Goal: Use online tool/utility: Use online tool/utility

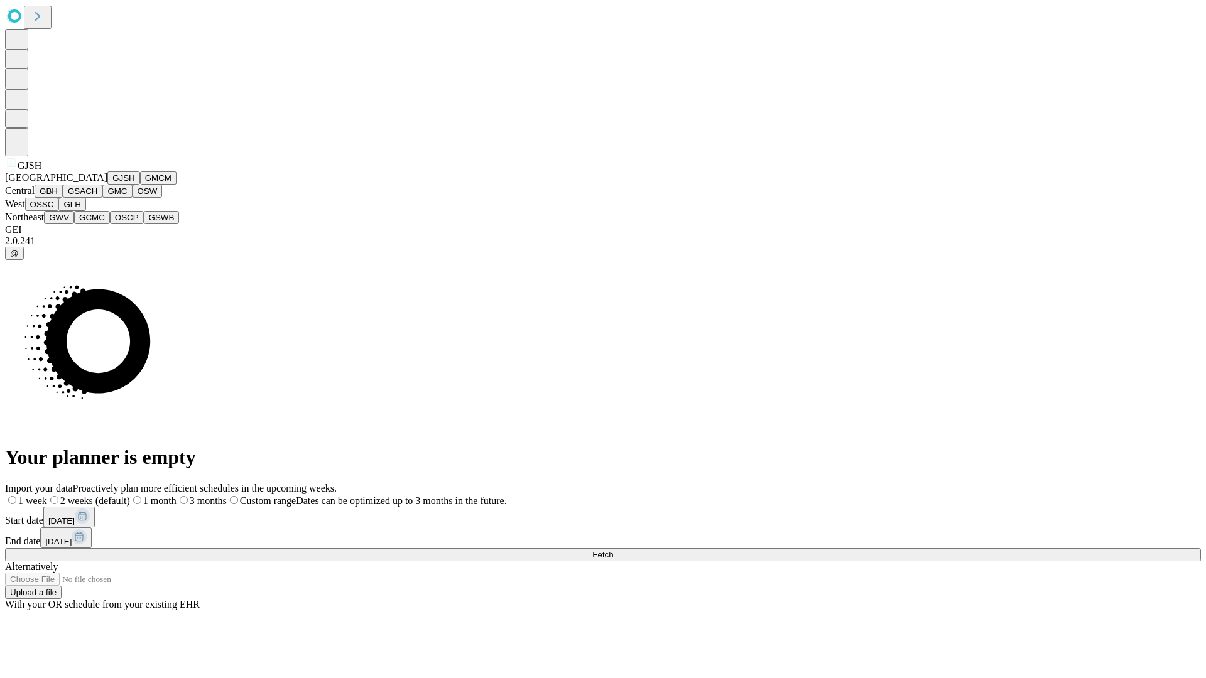
click at [107, 185] on button "GJSH" at bounding box center [123, 177] width 33 height 13
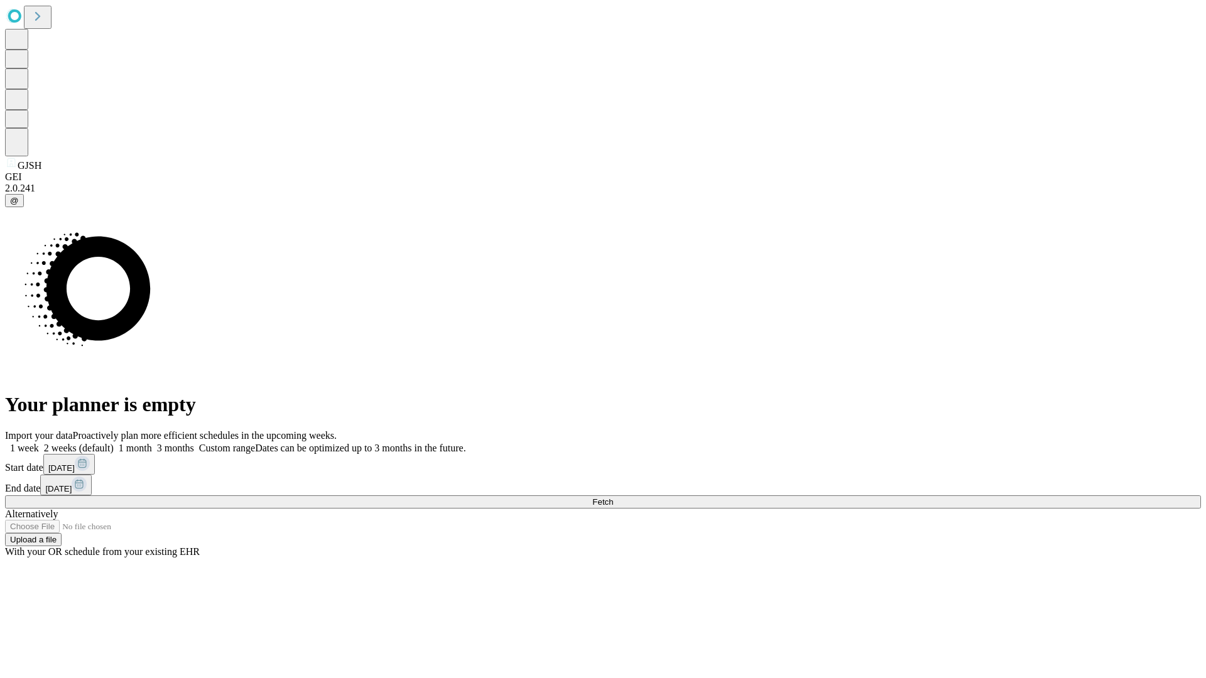
click at [114, 443] on label "2 weeks (default)" at bounding box center [76, 448] width 75 height 11
click at [613, 498] on span "Fetch" at bounding box center [602, 502] width 21 height 9
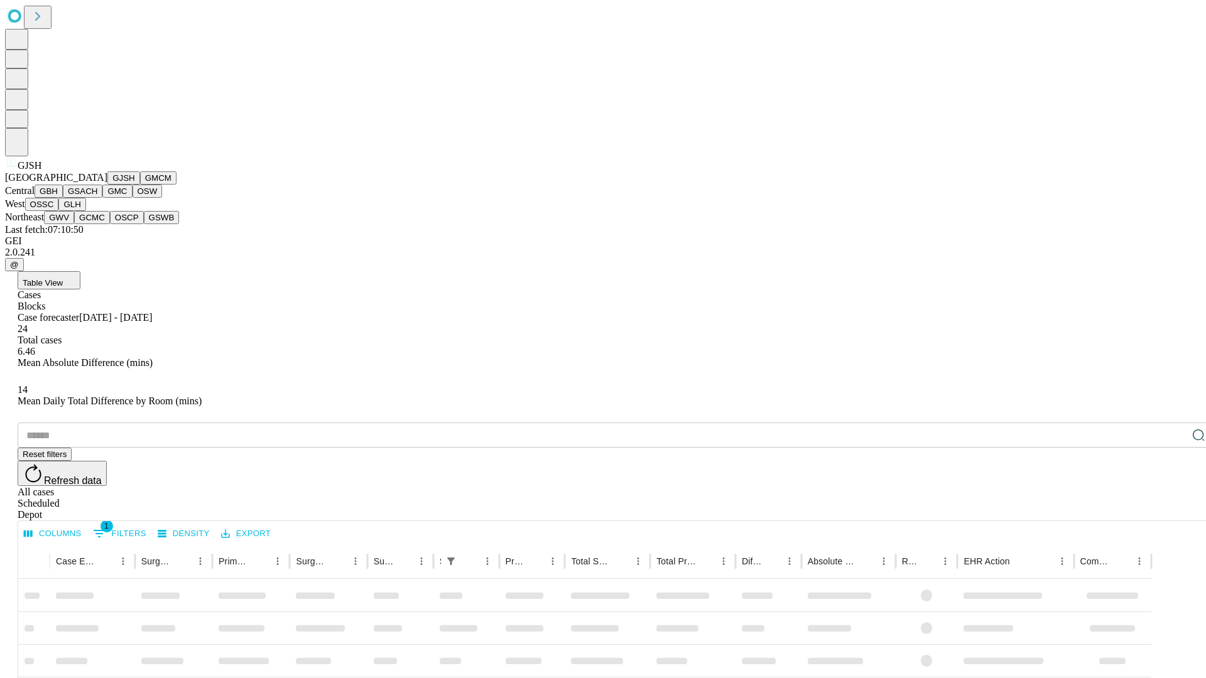
click at [140, 185] on button "GMCM" at bounding box center [158, 177] width 36 height 13
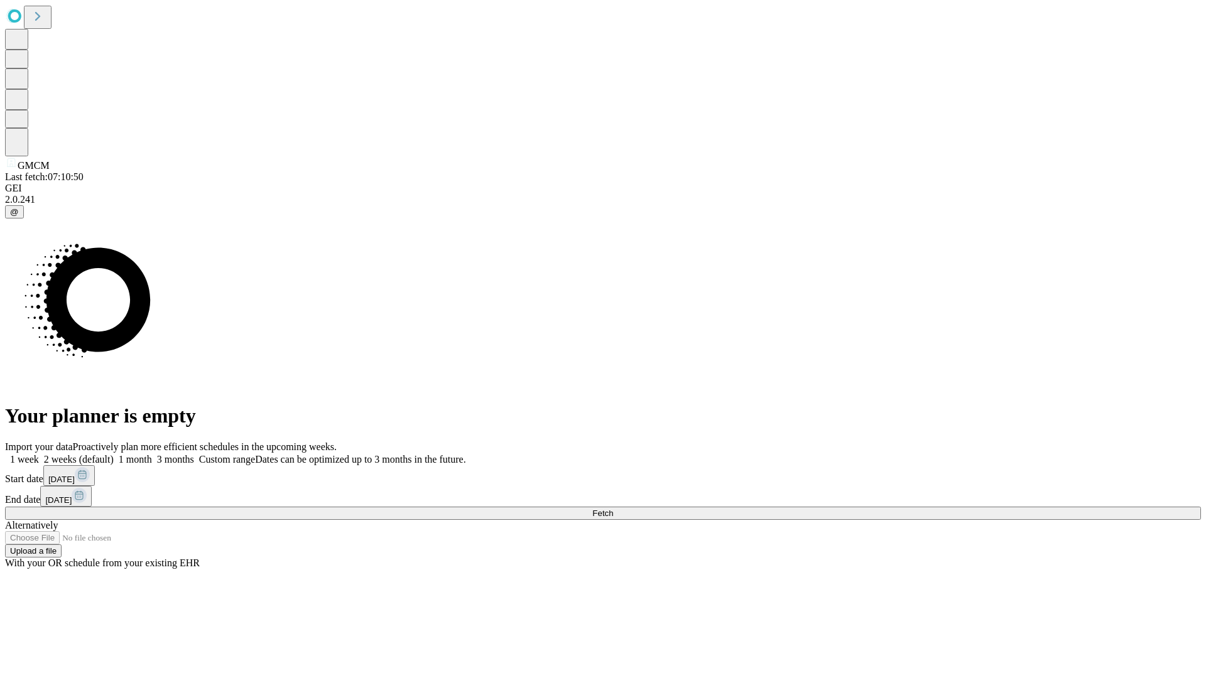
click at [613, 509] on span "Fetch" at bounding box center [602, 513] width 21 height 9
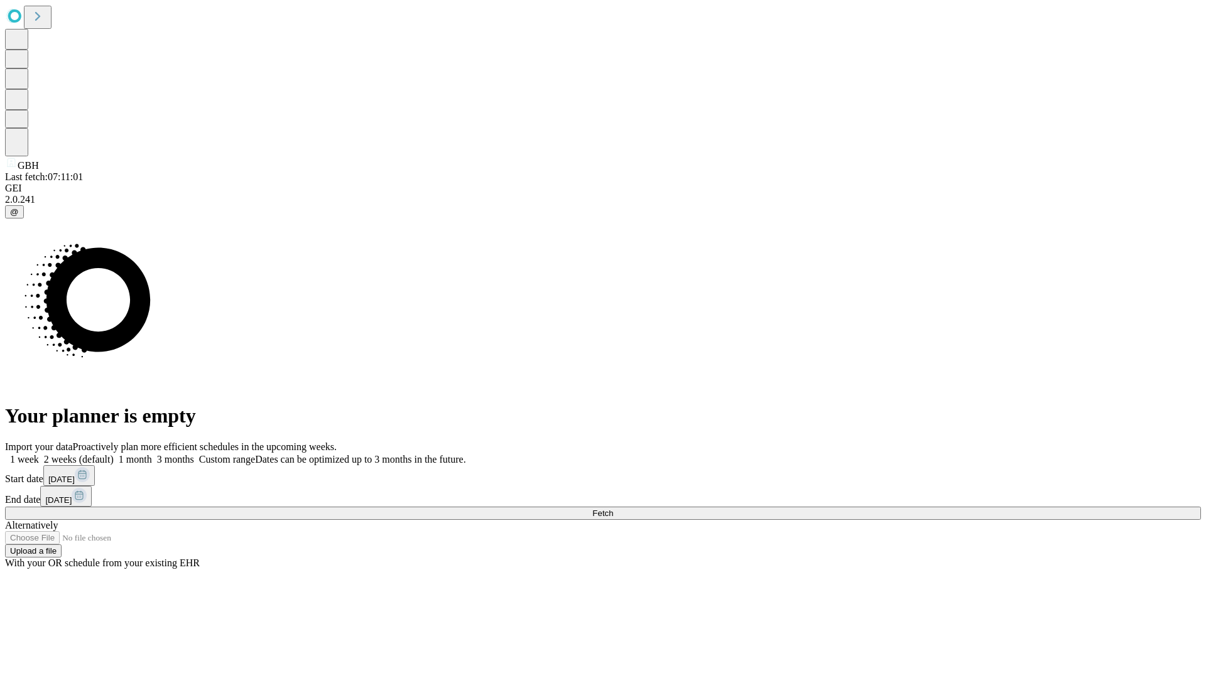
click at [114, 454] on label "2 weeks (default)" at bounding box center [76, 459] width 75 height 11
click at [613, 509] on span "Fetch" at bounding box center [602, 513] width 21 height 9
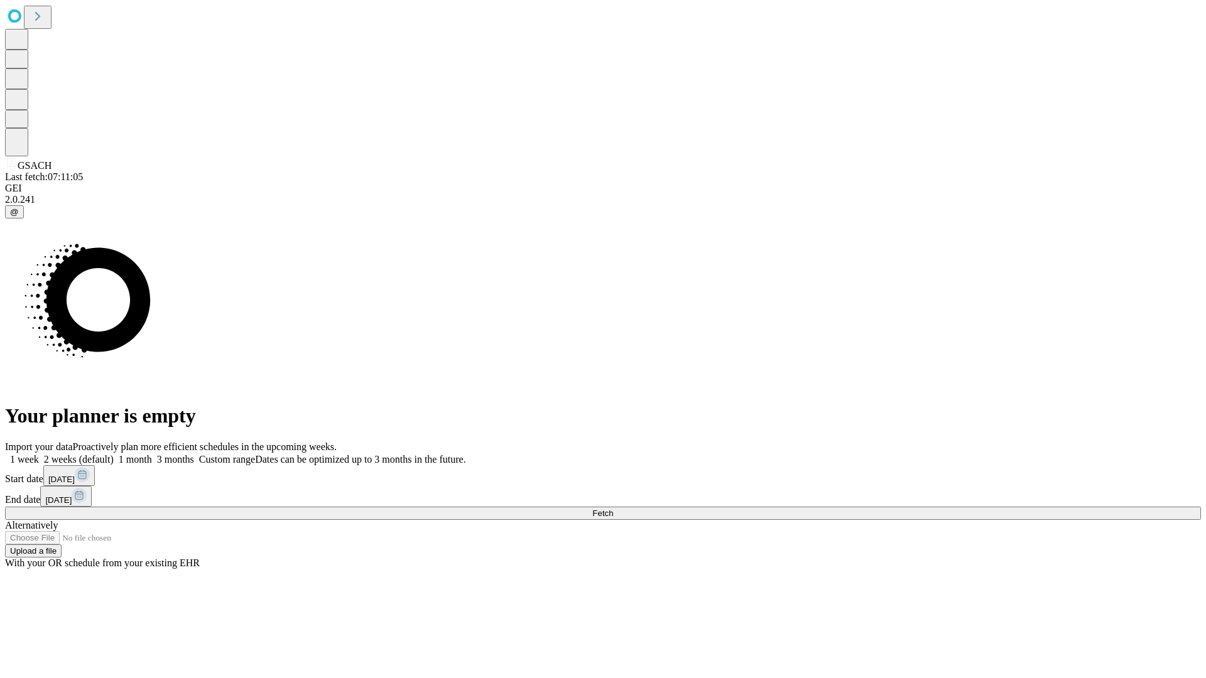
click at [114, 454] on label "2 weeks (default)" at bounding box center [76, 459] width 75 height 11
click at [613, 509] on span "Fetch" at bounding box center [602, 513] width 21 height 9
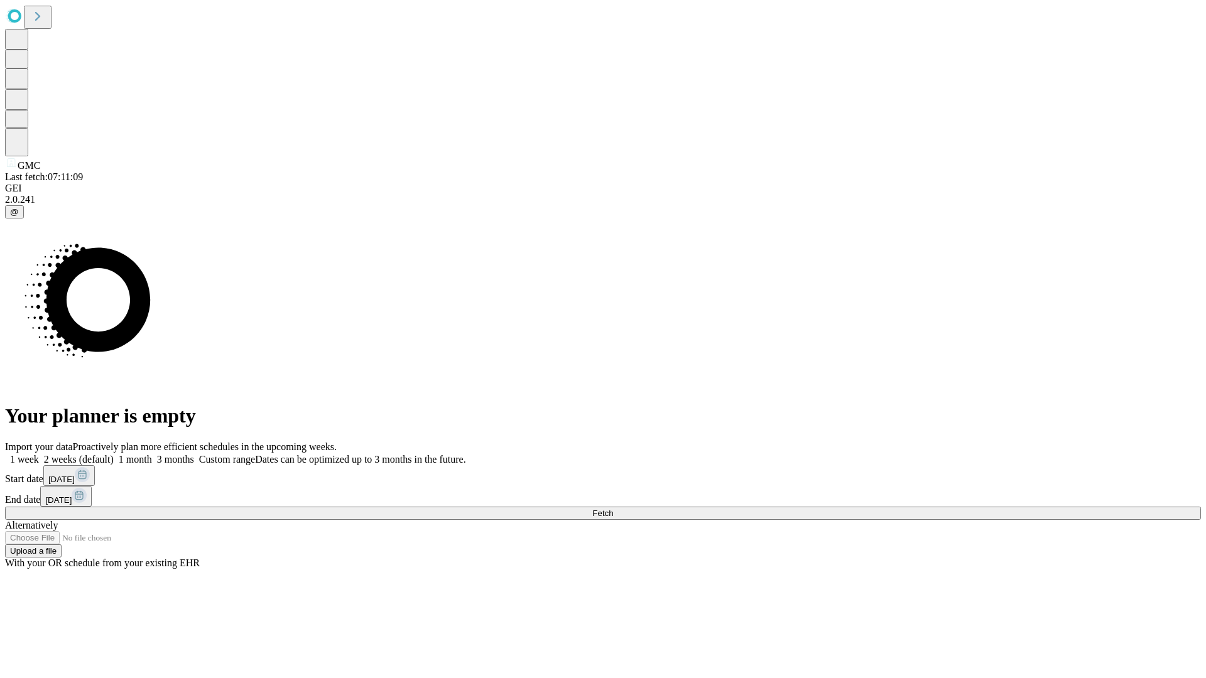
click at [613, 509] on span "Fetch" at bounding box center [602, 513] width 21 height 9
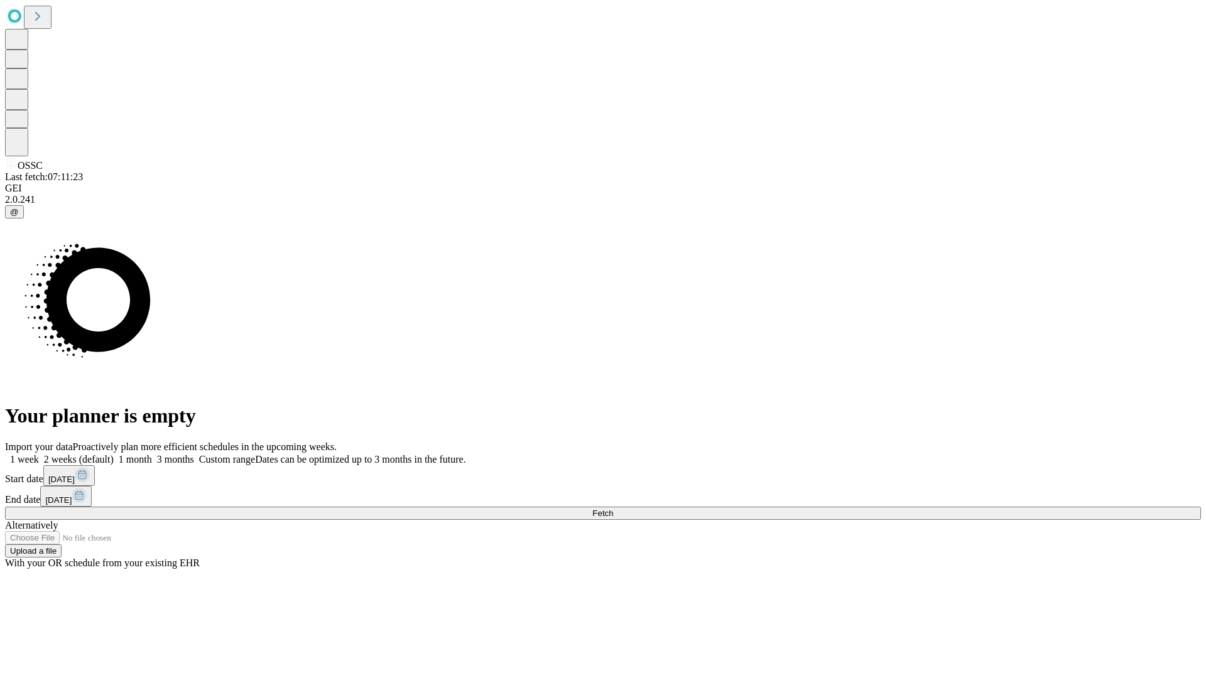
click at [613, 509] on span "Fetch" at bounding box center [602, 513] width 21 height 9
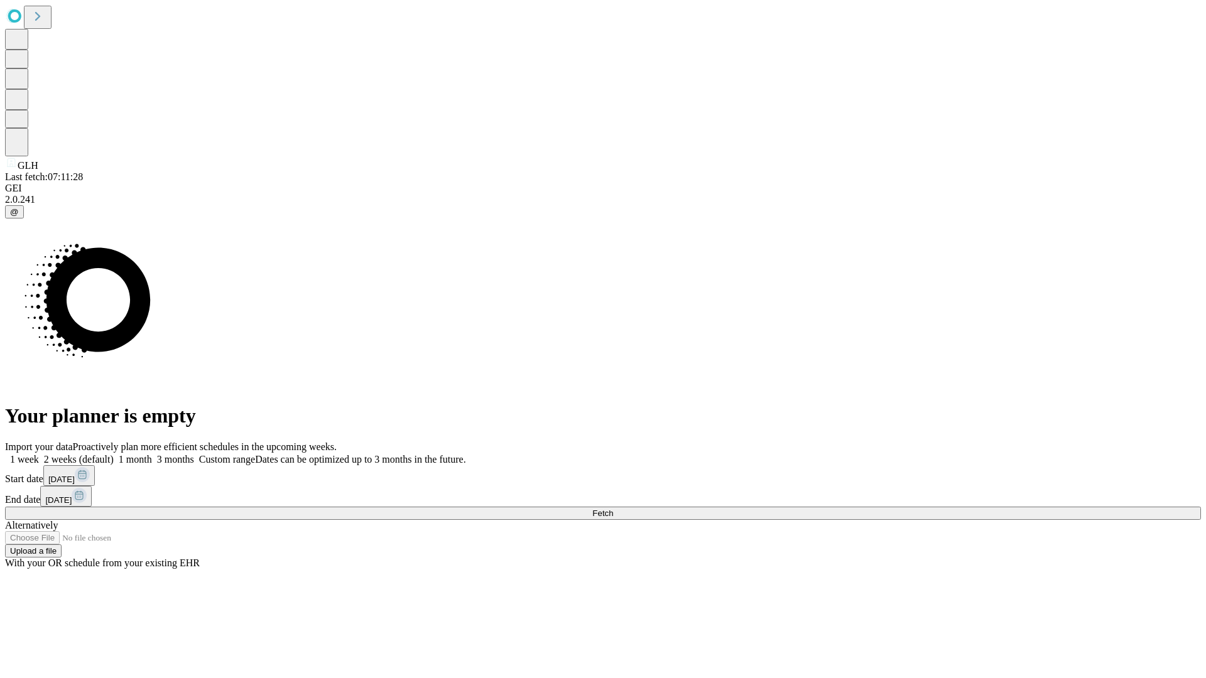
click at [114, 454] on label "2 weeks (default)" at bounding box center [76, 459] width 75 height 11
click at [613, 509] on span "Fetch" at bounding box center [602, 513] width 21 height 9
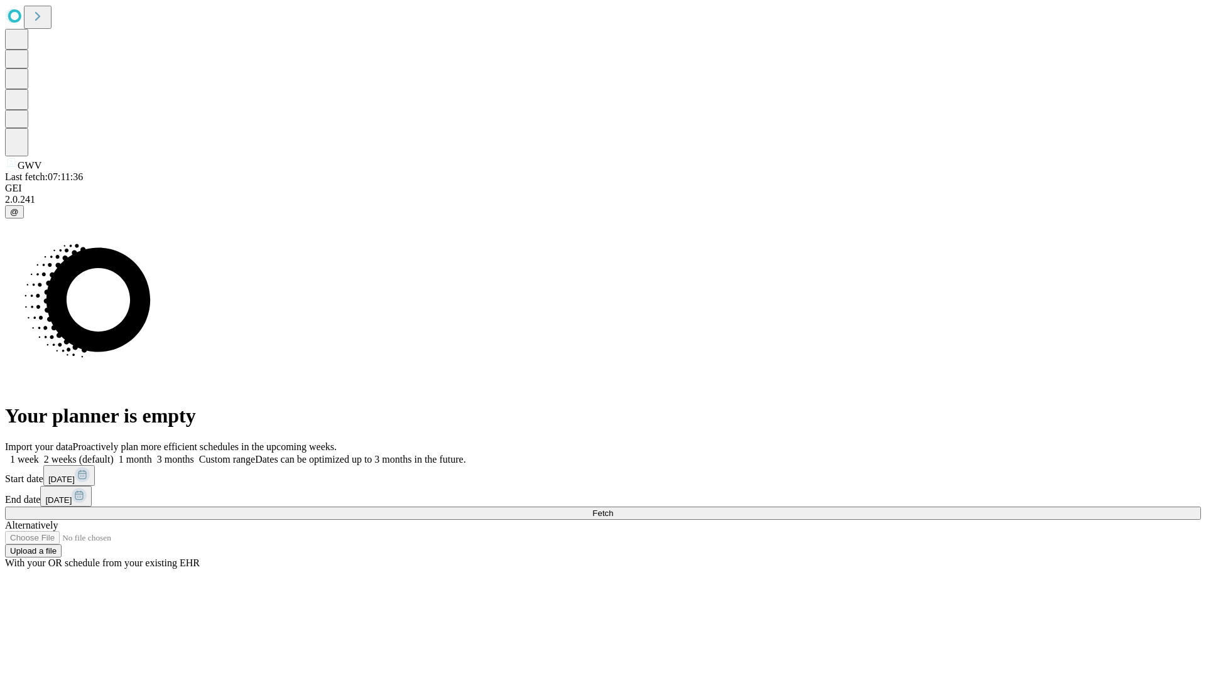
click at [114, 454] on label "2 weeks (default)" at bounding box center [76, 459] width 75 height 11
click at [613, 509] on span "Fetch" at bounding box center [602, 513] width 21 height 9
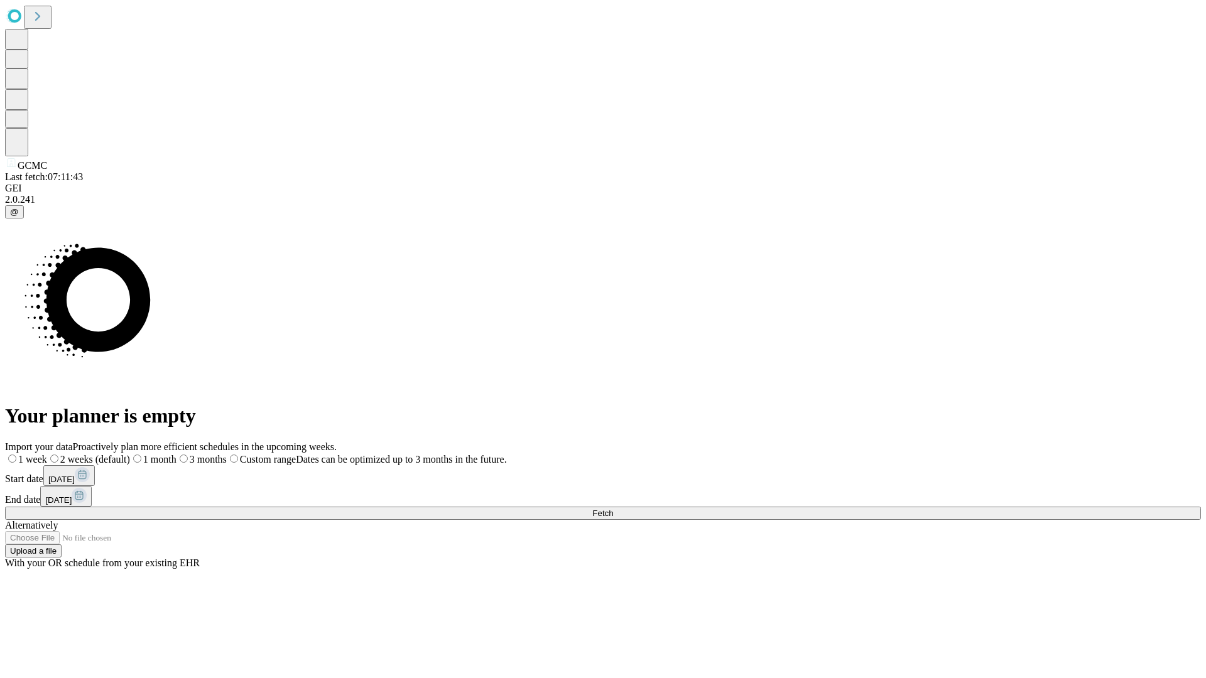
click at [130, 454] on label "2 weeks (default)" at bounding box center [88, 459] width 83 height 11
click at [613, 509] on span "Fetch" at bounding box center [602, 513] width 21 height 9
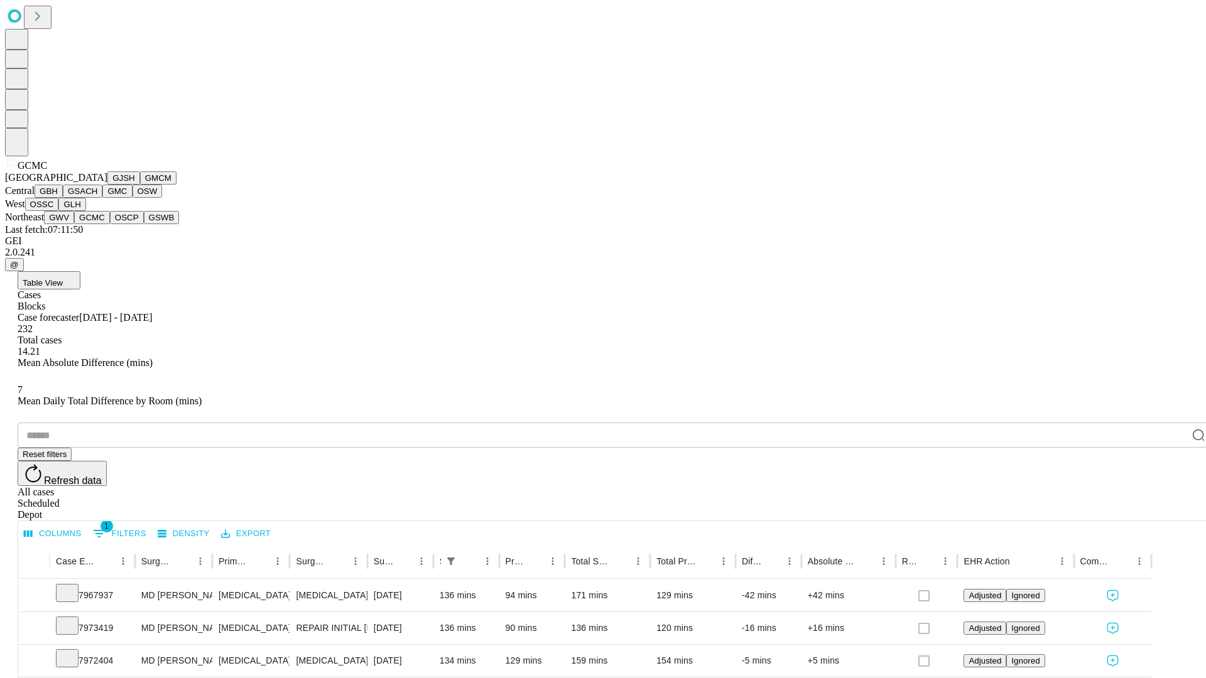
click at [110, 224] on button "OSCP" at bounding box center [127, 217] width 34 height 13
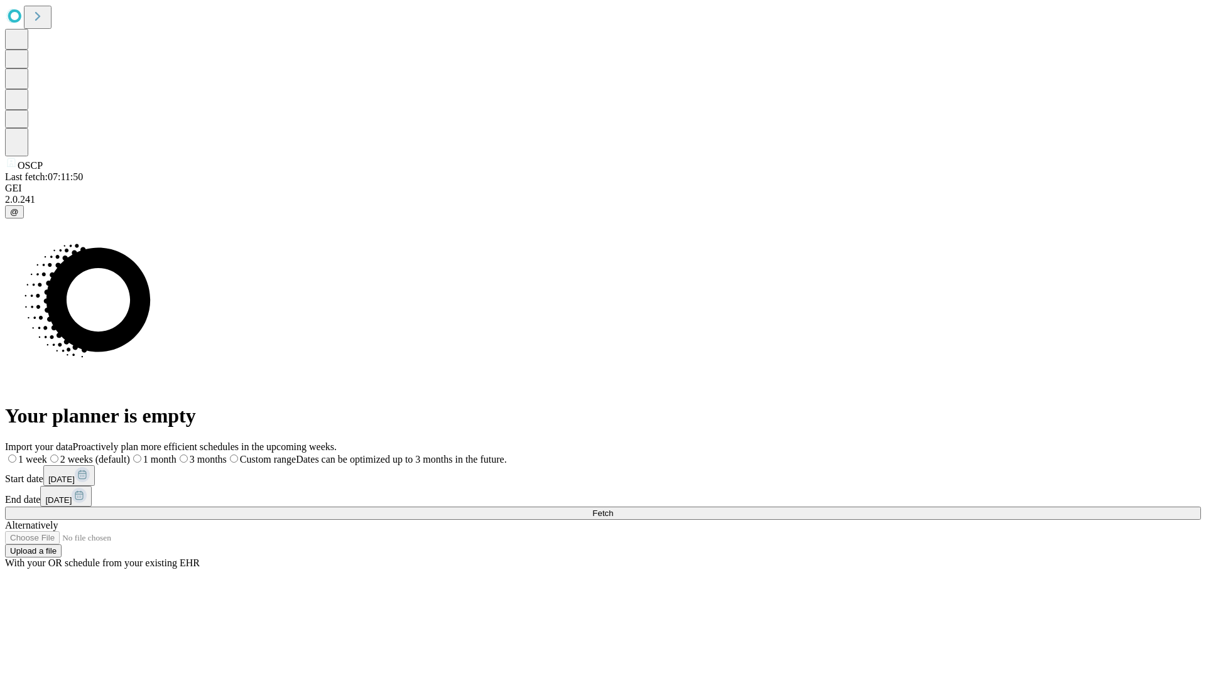
click at [130, 454] on label "2 weeks (default)" at bounding box center [88, 459] width 83 height 11
click at [613, 509] on span "Fetch" at bounding box center [602, 513] width 21 height 9
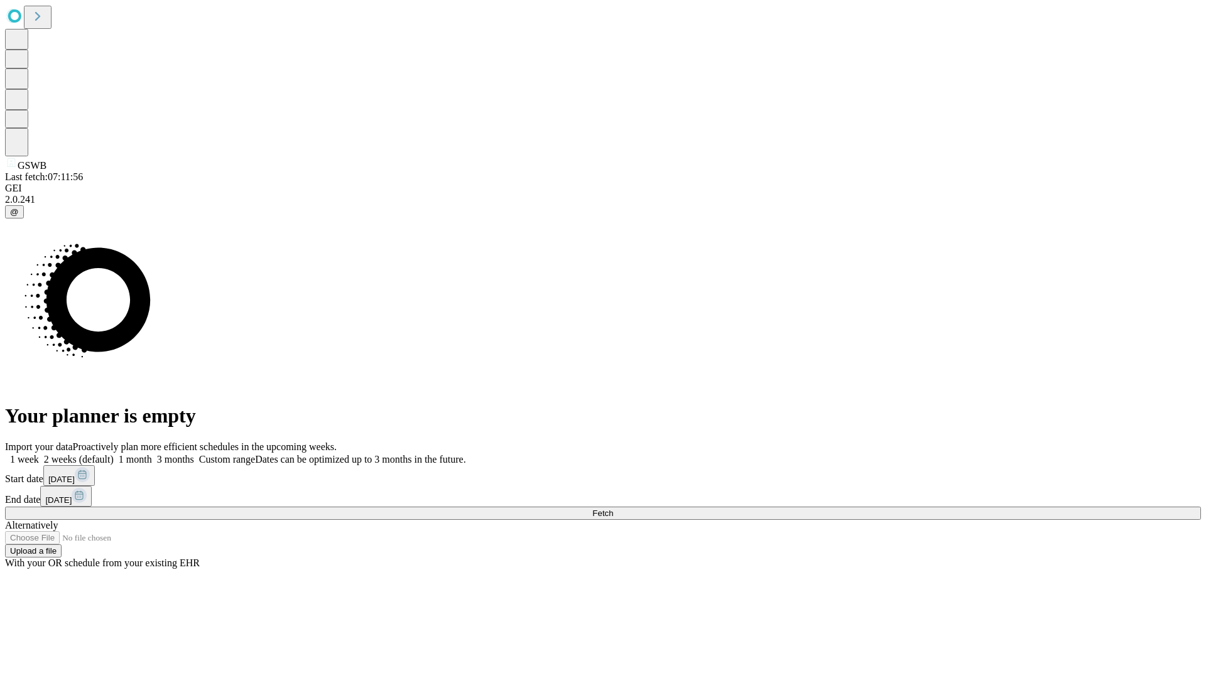
click at [114, 454] on label "2 weeks (default)" at bounding box center [76, 459] width 75 height 11
click at [613, 509] on span "Fetch" at bounding box center [602, 513] width 21 height 9
